Goal: Transaction & Acquisition: Purchase product/service

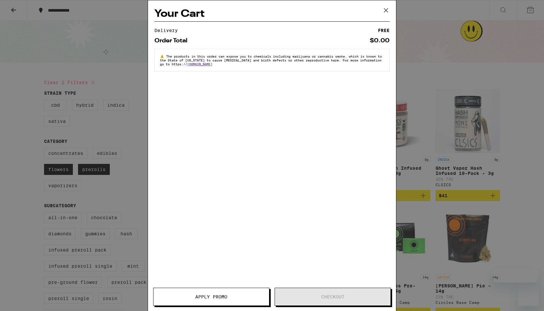
click at [384, 13] on icon at bounding box center [386, 11] width 10 height 10
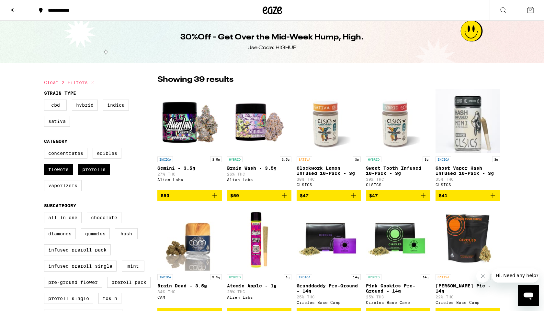
click at [13, 12] on icon at bounding box center [14, 10] width 8 height 8
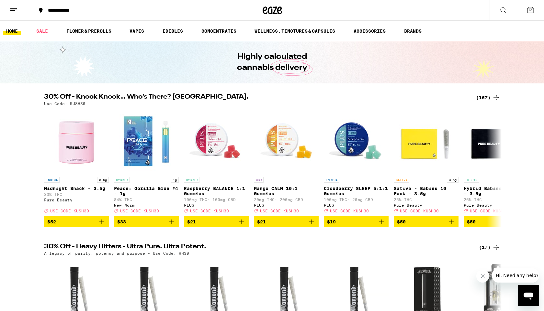
click at [490, 95] on div "(167)" at bounding box center [488, 98] width 24 height 8
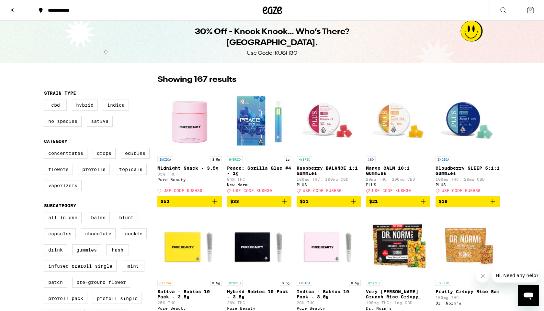
click at [64, 175] on label "Flowers" at bounding box center [58, 169] width 29 height 11
click at [46, 149] on input "Flowers" at bounding box center [45, 149] width 0 height 0
checkbox input "true"
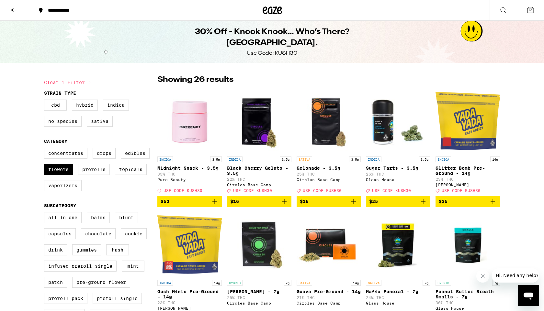
click at [88, 175] on label "Prerolls" at bounding box center [94, 169] width 32 height 11
click at [46, 149] on input "Prerolls" at bounding box center [45, 149] width 0 height 0
checkbox input "true"
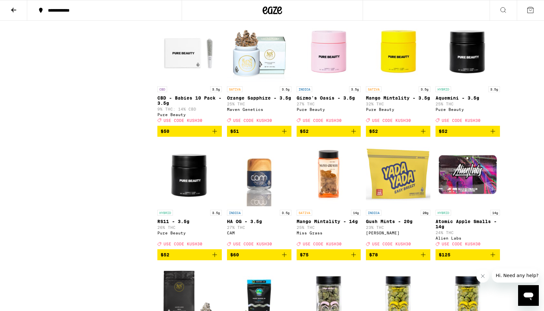
scroll to position [815, 0]
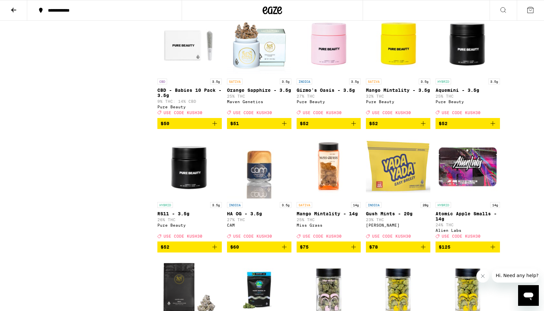
click at [286, 127] on icon "Add to bag" at bounding box center [284, 124] width 8 height 8
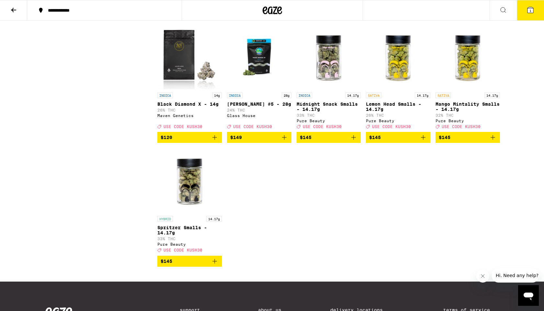
scroll to position [1049, 0]
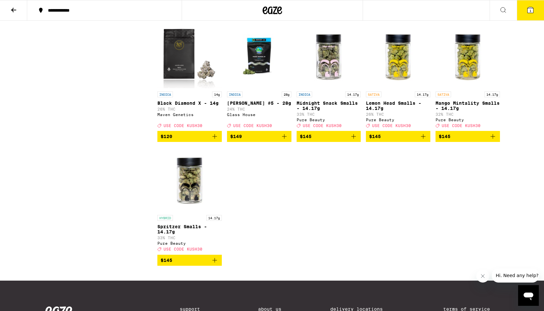
click at [486, 140] on span "$145" at bounding box center [467, 137] width 58 height 8
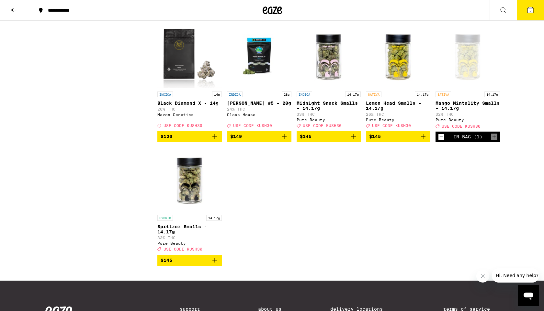
click at [528, 14] on button "2" at bounding box center [529, 10] width 27 height 20
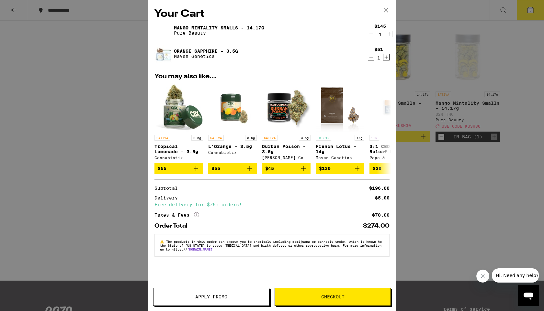
click at [188, 295] on span "Apply Promo" at bounding box center [211, 297] width 116 height 5
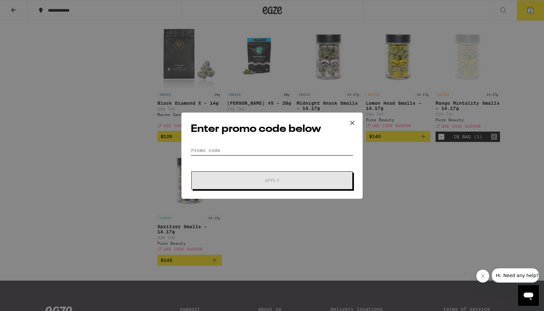
click at [210, 147] on input "Promo Code" at bounding box center [272, 151] width 162 height 10
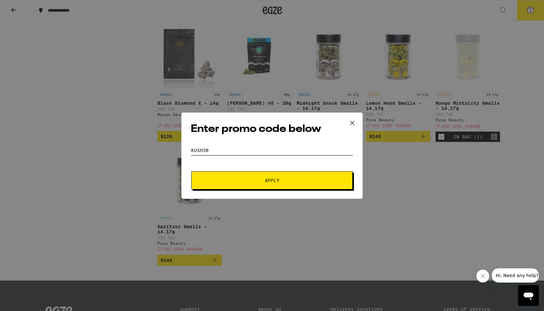
type input "KUSH30"
click at [216, 184] on button "Apply" at bounding box center [271, 180] width 161 height 18
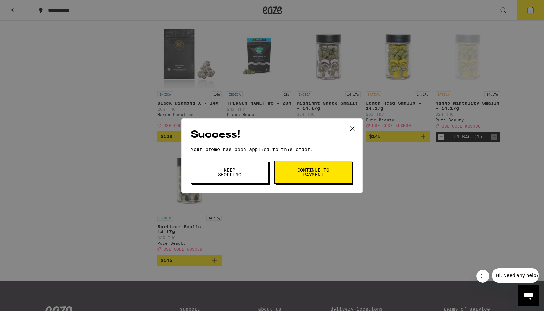
click at [294, 176] on button "Continue to payment" at bounding box center [313, 172] width 78 height 23
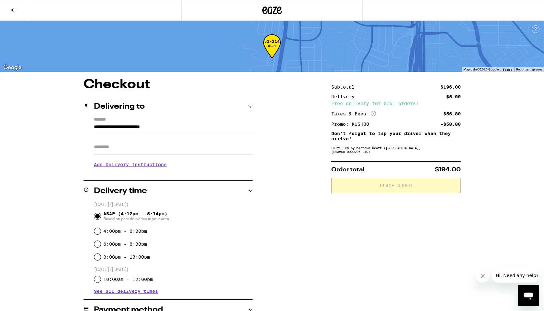
click at [14, 8] on icon at bounding box center [14, 10] width 8 height 8
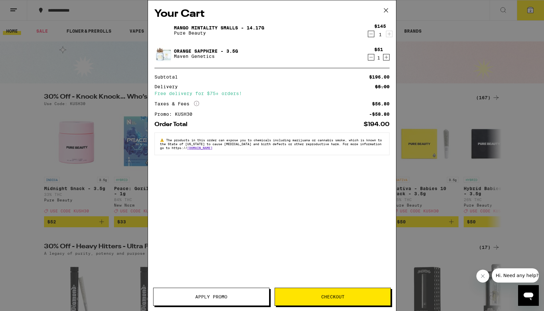
click at [368, 59] on button "Decrement" at bounding box center [371, 57] width 6 height 6
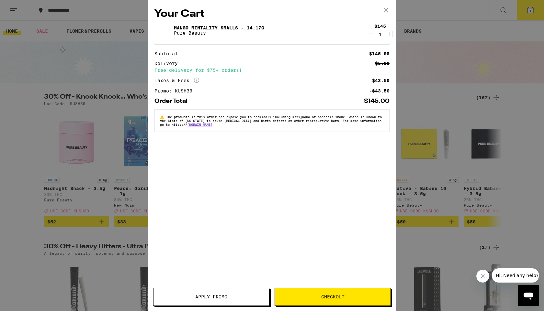
click at [386, 10] on icon at bounding box center [386, 11] width 10 height 10
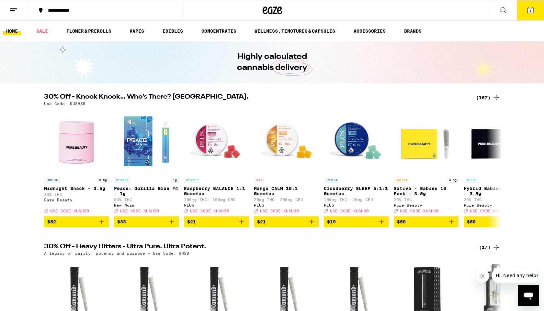
click at [487, 96] on div "(167)" at bounding box center [488, 98] width 24 height 8
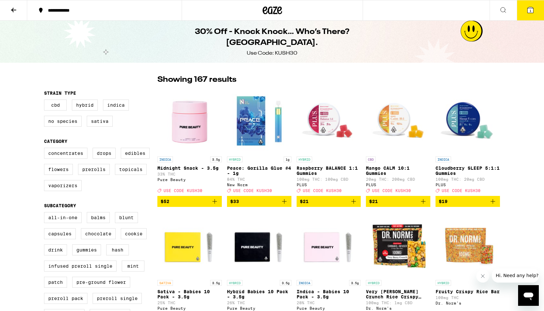
click at [17, 13] on icon at bounding box center [14, 10] width 8 height 8
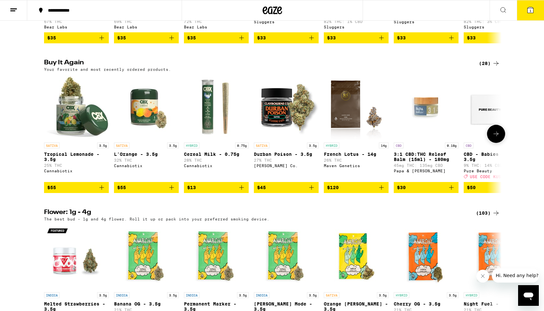
scroll to position [628, 0]
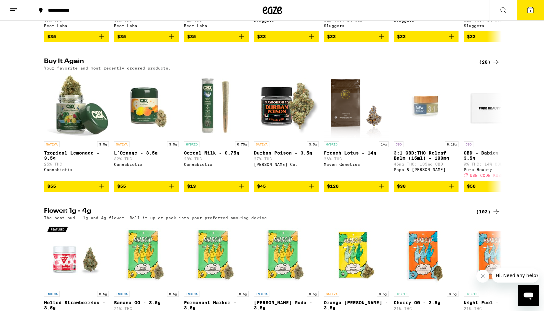
click at [487, 66] on div "(28)" at bounding box center [489, 62] width 21 height 8
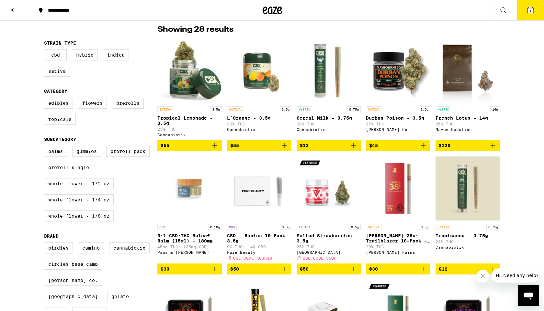
scroll to position [49, 0]
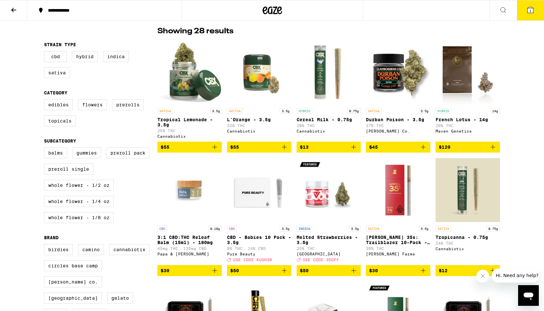
click at [523, 10] on button "1" at bounding box center [529, 10] width 27 height 20
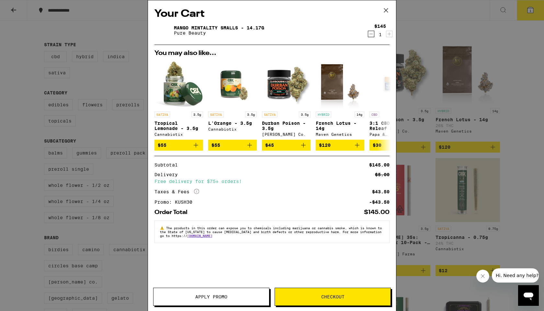
click at [348, 293] on button "Checkout" at bounding box center [332, 297] width 116 height 18
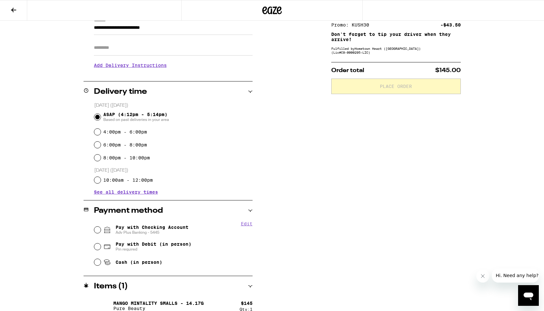
scroll to position [100, 0]
click at [95, 229] on input "Pay with Checking Account Adv Plus Banking - 5445" at bounding box center [97, 229] width 6 height 6
radio input "true"
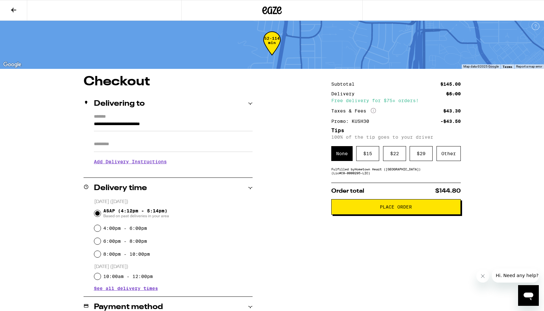
scroll to position [0, 0]
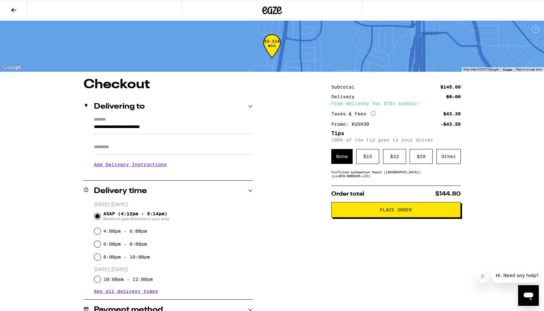
click at [12, 8] on icon at bounding box center [14, 10] width 8 height 8
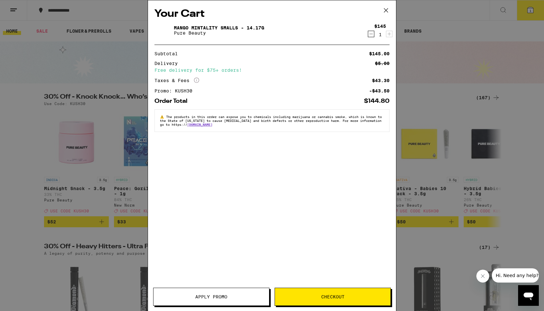
click at [386, 10] on icon at bounding box center [386, 10] width 4 height 4
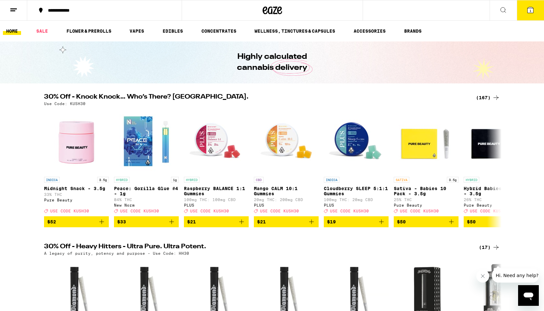
click at [487, 97] on div "(167)" at bounding box center [488, 98] width 24 height 8
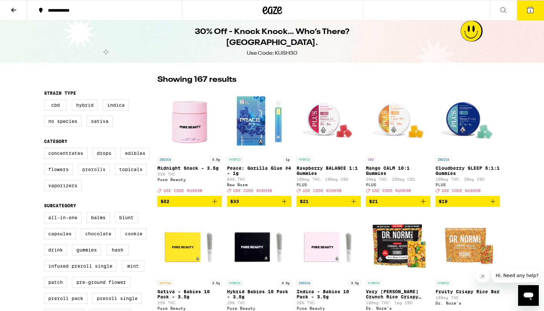
click at [94, 173] on label "Prerolls" at bounding box center [94, 169] width 32 height 11
click at [46, 149] on input "Prerolls" at bounding box center [45, 149] width 0 height 0
checkbox input "true"
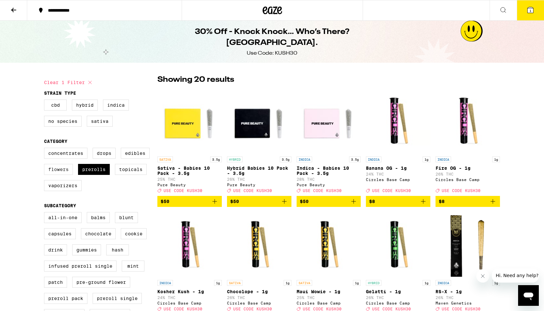
click at [65, 172] on label "Flowers" at bounding box center [58, 169] width 29 height 11
click at [46, 149] on input "Flowers" at bounding box center [45, 149] width 0 height 0
checkbox input "true"
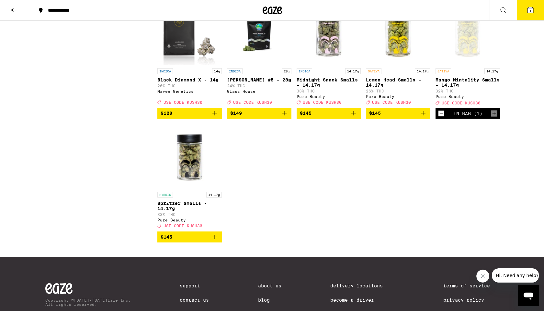
scroll to position [1073, 0]
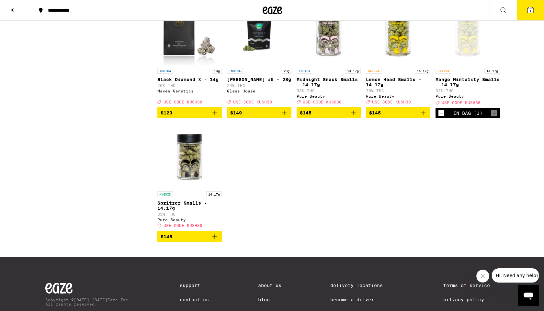
click at [443, 87] on p "Mango Mintality Smalls - 14.17g" at bounding box center [467, 82] width 64 height 10
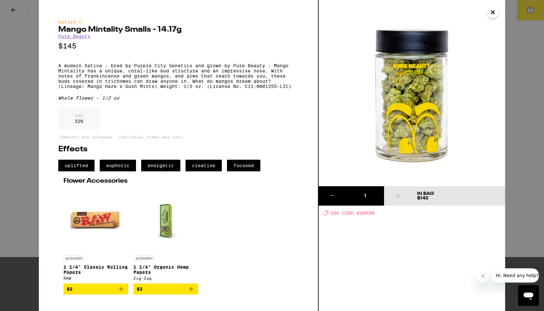
click at [491, 12] on icon "Close" at bounding box center [493, 12] width 8 height 10
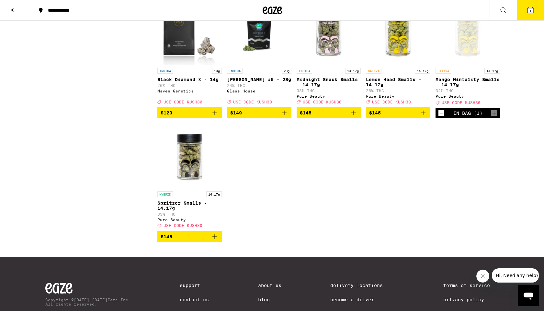
click at [524, 14] on button "1" at bounding box center [529, 10] width 27 height 20
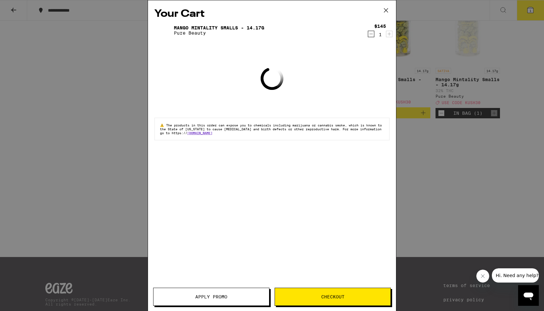
click at [338, 293] on button "Checkout" at bounding box center [332, 297] width 116 height 18
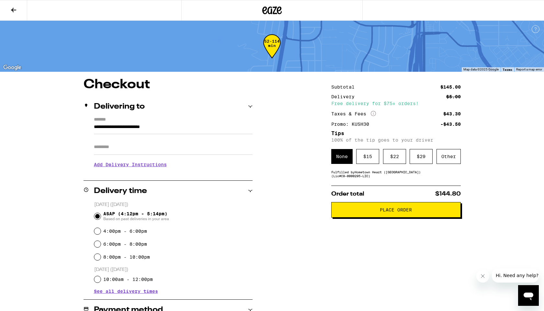
click at [360, 217] on button "Place Order" at bounding box center [395, 210] width 129 height 16
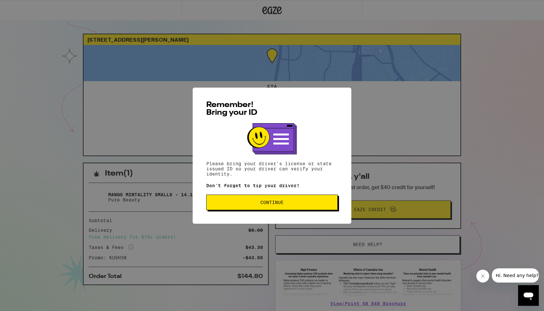
click at [290, 207] on button "Continue" at bounding box center [271, 203] width 131 height 16
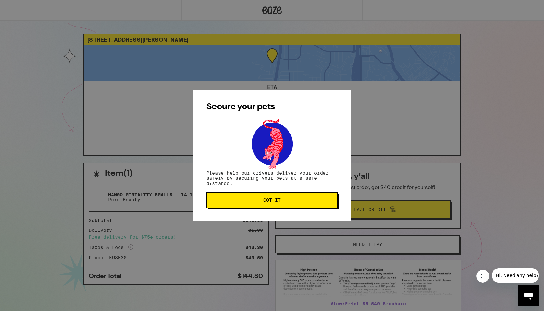
click at [288, 200] on span "Got it" at bounding box center [272, 200] width 120 height 5
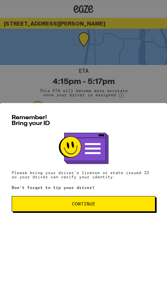
click at [78, 204] on span "Continue" at bounding box center [83, 204] width 23 height 5
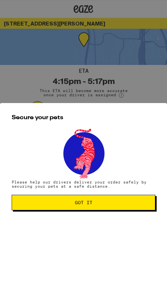
click at [78, 204] on span "Got it" at bounding box center [83, 203] width 17 height 5
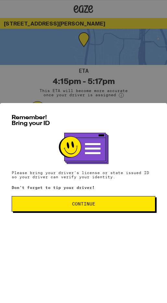
click at [45, 206] on span "Continue" at bounding box center [83, 204] width 132 height 5
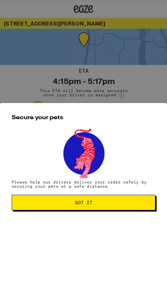
click at [45, 208] on button "Got it" at bounding box center [83, 203] width 143 height 16
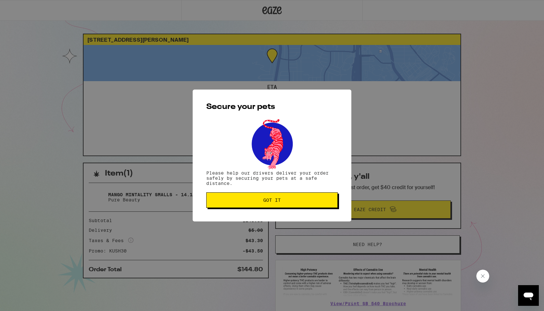
click at [235, 203] on span "Got it" at bounding box center [272, 200] width 120 height 5
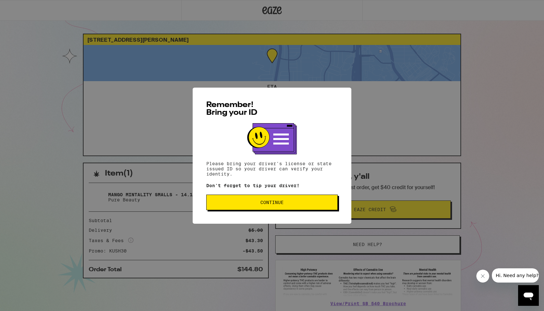
click at [216, 205] on span "Continue" at bounding box center [272, 202] width 120 height 5
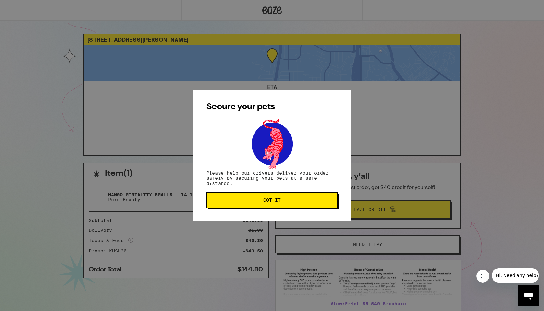
click at [216, 205] on button "Got it" at bounding box center [271, 201] width 131 height 16
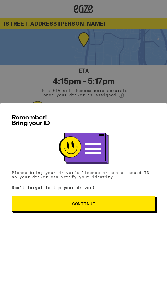
click at [40, 206] on span "Continue" at bounding box center [83, 204] width 132 height 5
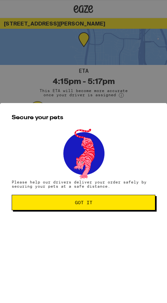
click at [40, 208] on button "Got it" at bounding box center [83, 203] width 143 height 16
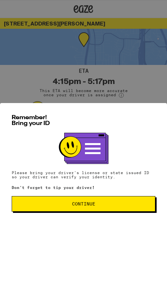
click at [60, 209] on button "Continue" at bounding box center [83, 204] width 143 height 16
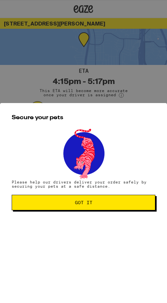
click at [60, 209] on button "Got it" at bounding box center [83, 203] width 143 height 16
